Goal: Task Accomplishment & Management: Manage account settings

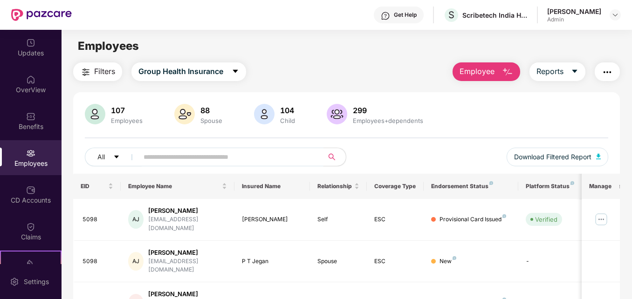
click at [246, 154] on input "text" at bounding box center [227, 157] width 167 height 14
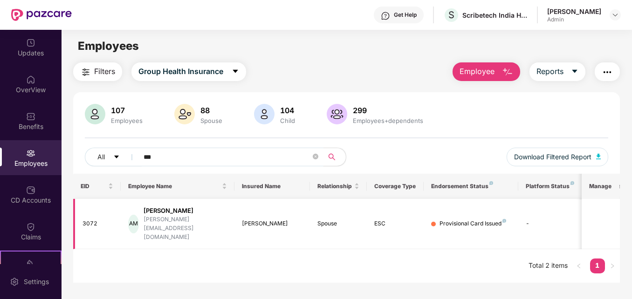
type input "***"
click at [258, 220] on div "[PERSON_NAME]" at bounding box center [272, 224] width 61 height 9
click at [194, 218] on div "[PERSON_NAME][EMAIL_ADDRESS][DOMAIN_NAME]" at bounding box center [185, 228] width 83 height 27
click at [531, 216] on td "-" at bounding box center [551, 224] width 66 height 51
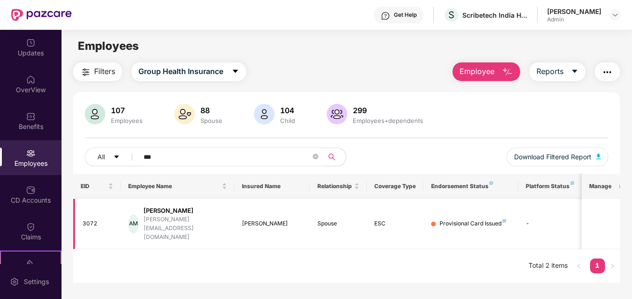
click at [528, 217] on td "-" at bounding box center [551, 224] width 66 height 51
click at [603, 186] on th "Manage" at bounding box center [601, 186] width 38 height 25
click at [182, 220] on div "[PERSON_NAME][EMAIL_ADDRESS][DOMAIN_NAME]" at bounding box center [185, 228] width 83 height 27
click at [92, 220] on div "3072" at bounding box center [98, 224] width 31 height 9
click at [341, 220] on div "Spouse" at bounding box center [339, 224] width 42 height 9
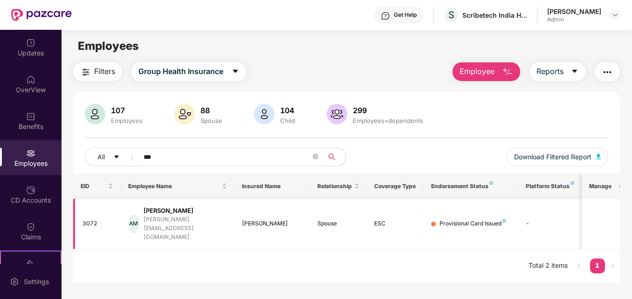
click at [386, 220] on div "ESC" at bounding box center [395, 224] width 42 height 9
click at [441, 220] on div "Provisional Card Issued" at bounding box center [473, 224] width 67 height 9
click at [507, 222] on td "Provisional Card Issued" at bounding box center [471, 224] width 95 height 51
click at [511, 220] on div "Provisional Card Issued" at bounding box center [471, 224] width 80 height 9
click at [491, 74] on span "Employee" at bounding box center [477, 72] width 35 height 12
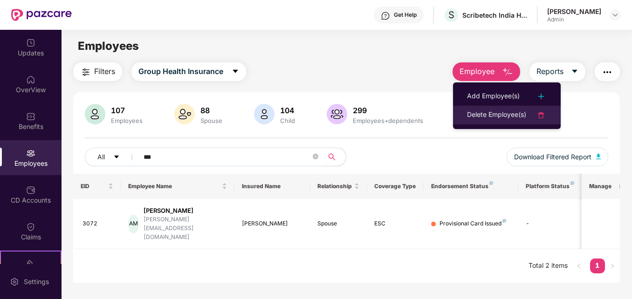
click at [543, 117] on img at bounding box center [541, 115] width 11 height 11
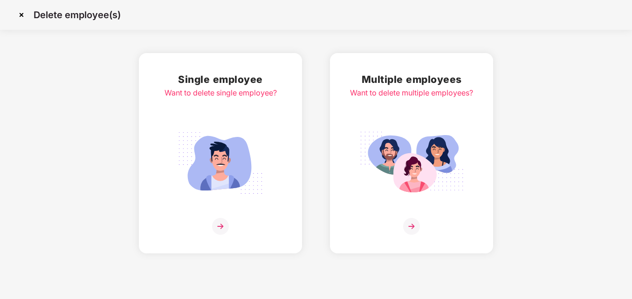
click at [223, 229] on img at bounding box center [220, 226] width 17 height 17
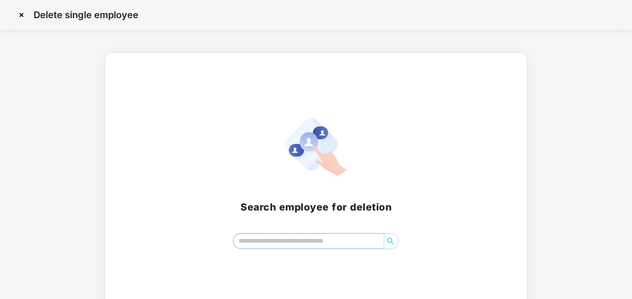
click at [263, 243] on input "search" at bounding box center [309, 241] width 151 height 14
type input "***"
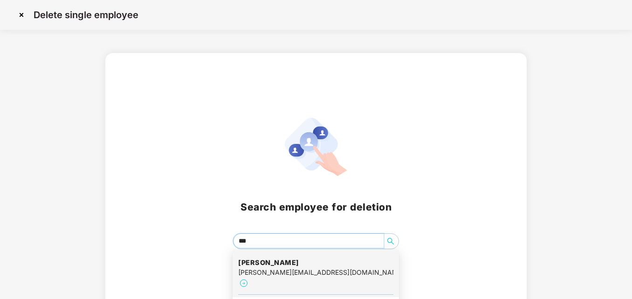
click at [290, 267] on h4 "[PERSON_NAME]" at bounding box center [315, 262] width 155 height 9
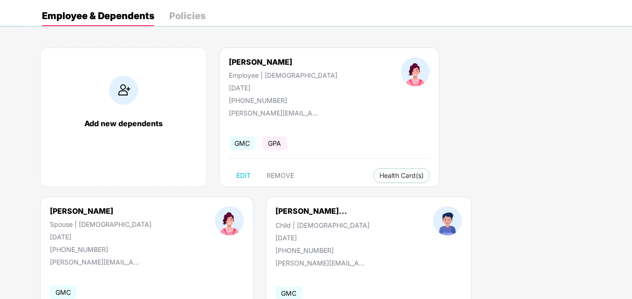
scroll to position [52, 0]
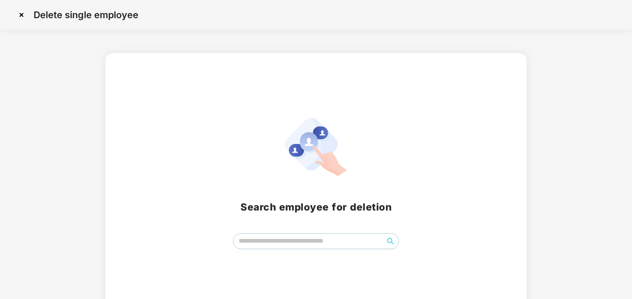
click at [21, 14] on img at bounding box center [21, 14] width 15 height 15
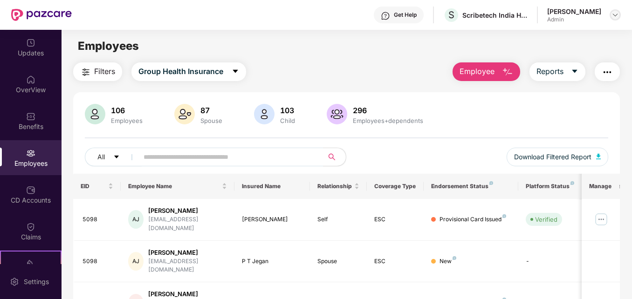
click at [616, 14] on img at bounding box center [615, 14] width 7 height 7
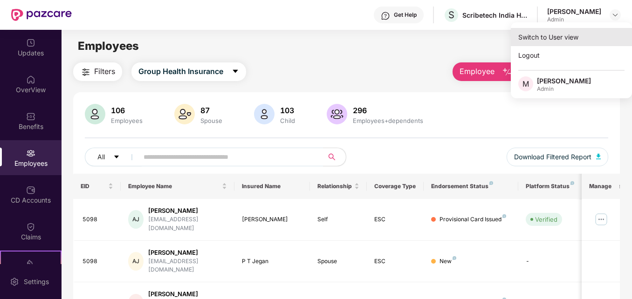
click at [552, 37] on div "Switch to User view" at bounding box center [571, 37] width 121 height 18
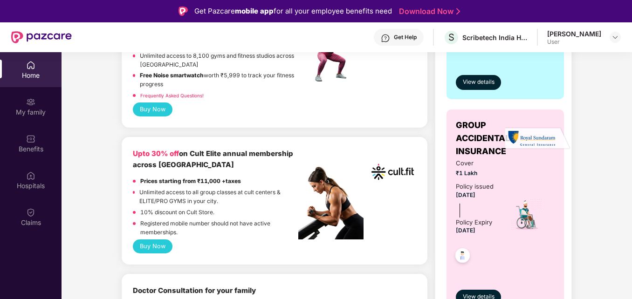
scroll to position [140, 0]
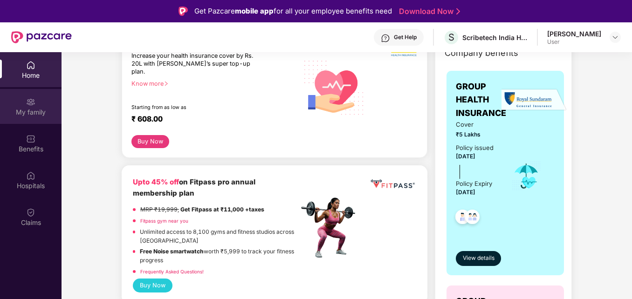
click at [20, 113] on div "My family" at bounding box center [31, 112] width 62 height 9
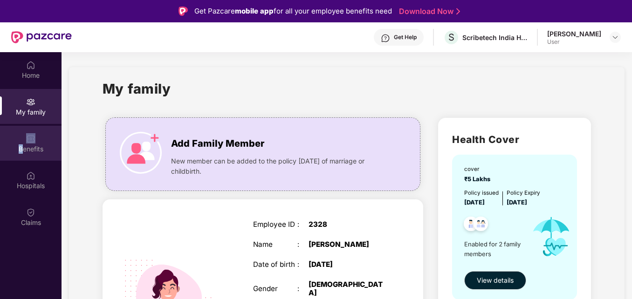
click at [23, 141] on div "Benefits" at bounding box center [31, 143] width 62 height 35
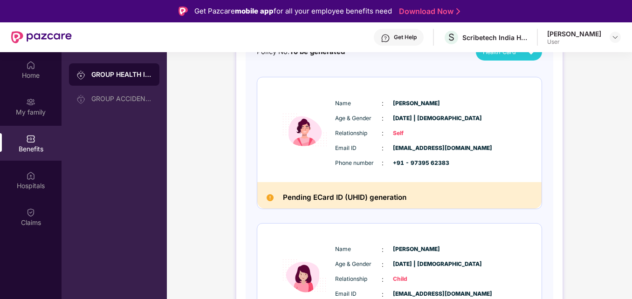
scroll to position [173, 0]
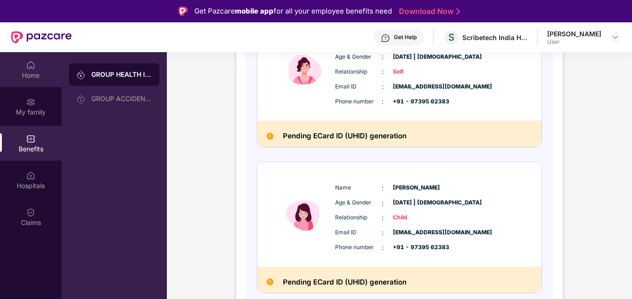
click at [21, 73] on div "Home" at bounding box center [31, 74] width 62 height 9
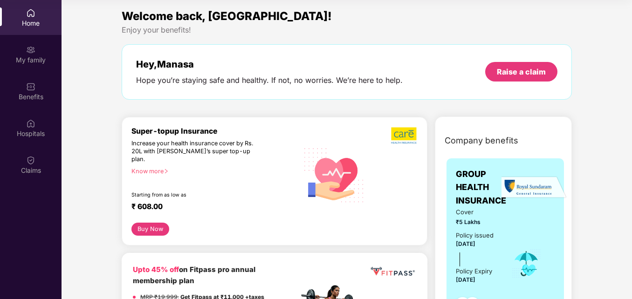
click at [26, 15] on div "Home" at bounding box center [31, 17] width 62 height 35
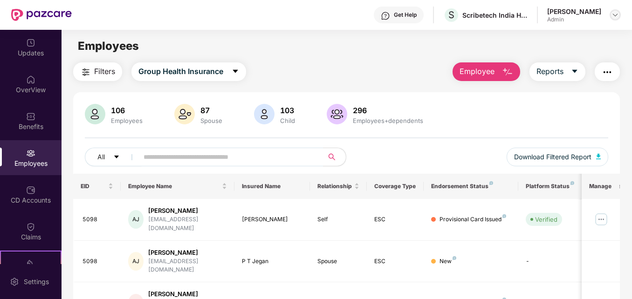
click at [616, 16] on img at bounding box center [615, 14] width 7 height 7
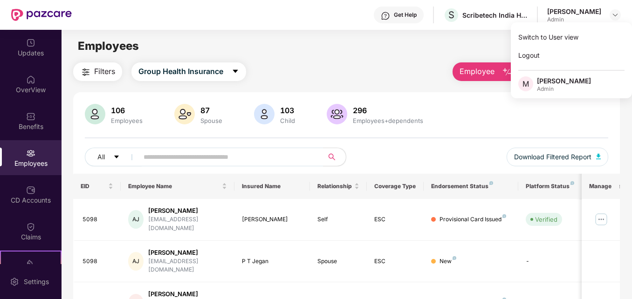
click at [325, 61] on main "Employees Filters Group Health Insurance Employee Reports 106 Employees 87 Spou…" at bounding box center [347, 179] width 570 height 299
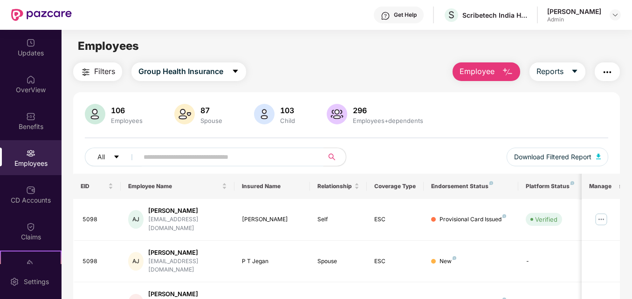
click at [214, 156] on input "text" at bounding box center [227, 157] width 167 height 14
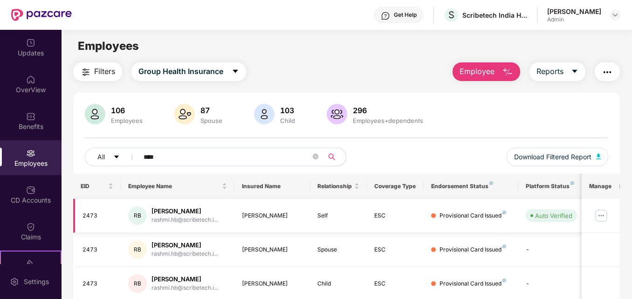
type input "****"
click at [600, 215] on img at bounding box center [601, 215] width 15 height 15
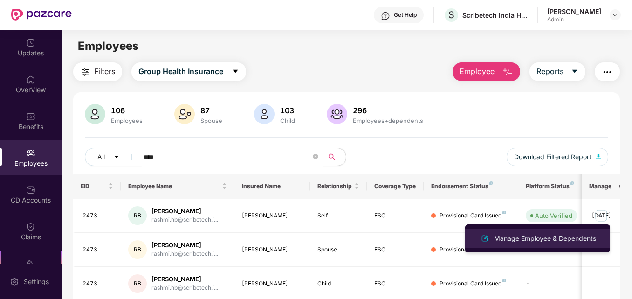
click at [530, 241] on div "Manage Employee & Dependents" at bounding box center [545, 239] width 106 height 10
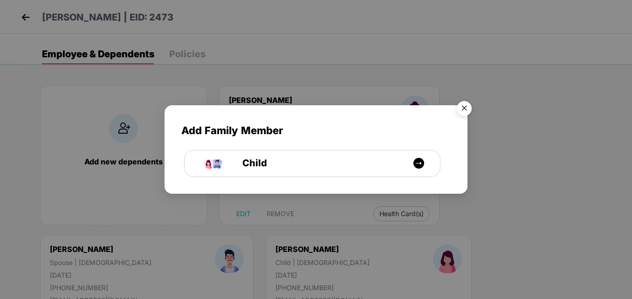
click at [466, 108] on img "Close" at bounding box center [464, 110] width 26 height 26
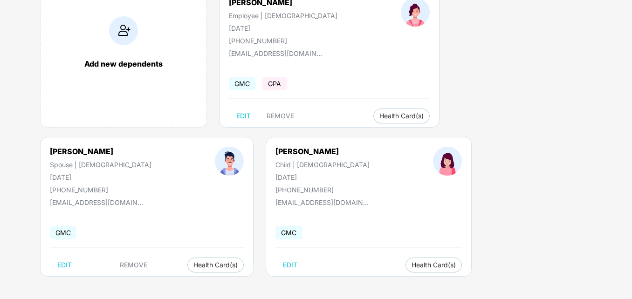
scroll to position [99, 0]
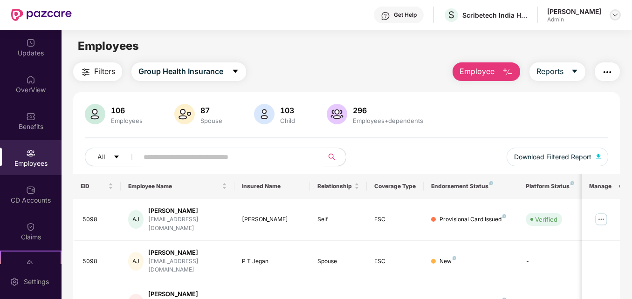
click at [621, 17] on div at bounding box center [615, 14] width 11 height 11
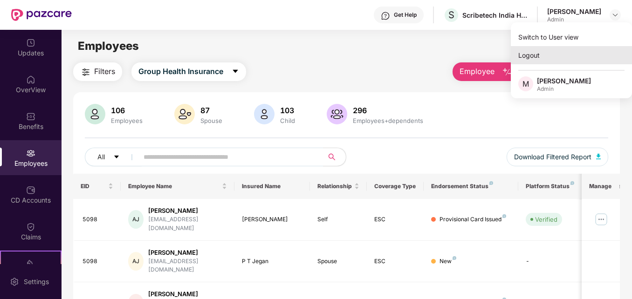
click at [536, 53] on div "Logout" at bounding box center [571, 55] width 121 height 18
